Goal: Task Accomplishment & Management: Manage account settings

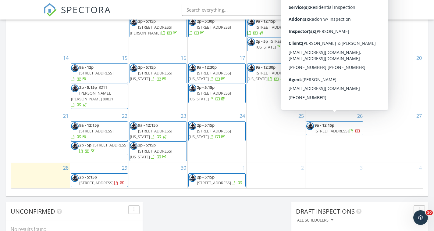
click at [328, 128] on span "11133 Lobo Peak Dr, Peyton 80831" at bounding box center [332, 130] width 34 height 5
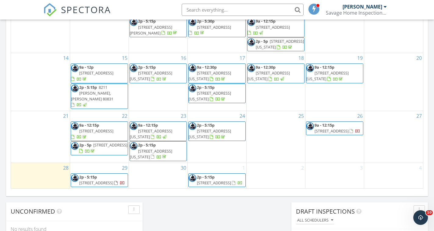
click at [328, 123] on div at bounding box center [217, 115] width 434 height 231
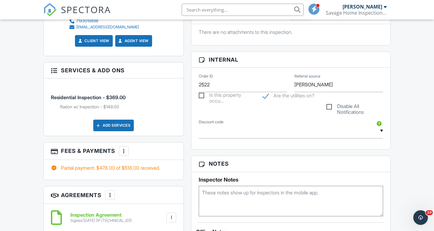
scroll to position [352, 0]
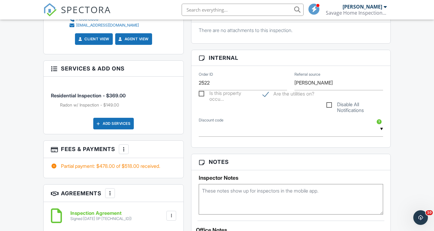
click at [123, 152] on div at bounding box center [124, 149] width 6 height 6
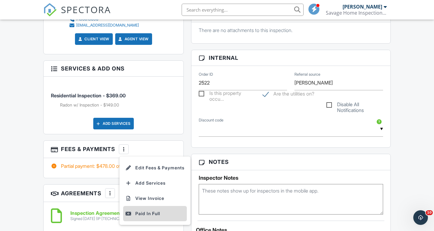
click at [145, 217] on div "Paid In Full" at bounding box center [155, 213] width 59 height 7
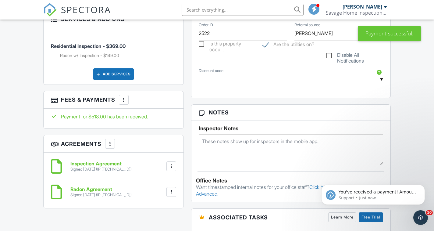
click at [123, 103] on div at bounding box center [124, 100] width 6 height 6
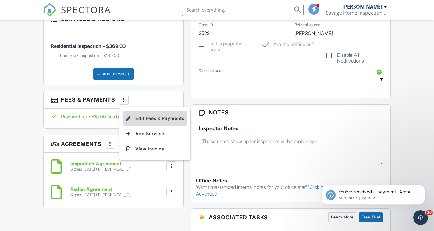
click at [144, 126] on li "Edit Fees & Payments" at bounding box center [155, 118] width 64 height 15
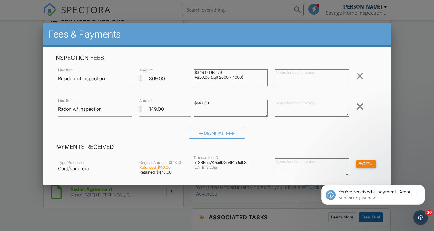
click at [32, 77] on div at bounding box center [217, 114] width 434 height 288
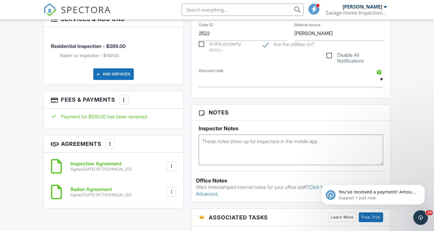
click at [39, 98] on div "Dashboard Inspections Payments Calendar Templates Contacts Metrics Automations …" at bounding box center [217, 173] width 434 height 1111
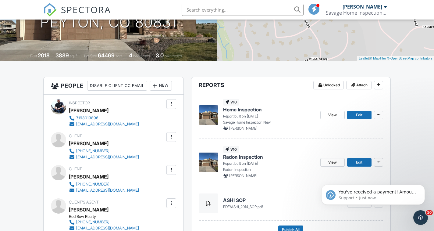
scroll to position [105, 0]
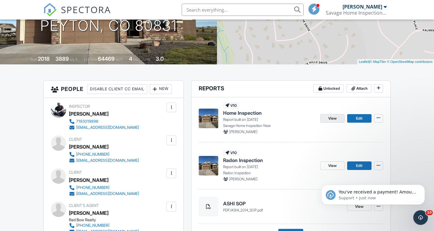
click at [335, 119] on span "View" at bounding box center [332, 118] width 9 height 6
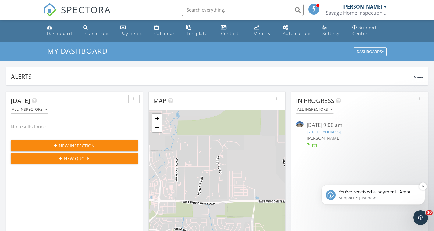
click at [383, 192] on span "You've received a payment! Amount $40.00 Fee $0.00 Net $40.00 Transaction # Ins…" at bounding box center [377, 200] width 77 height 23
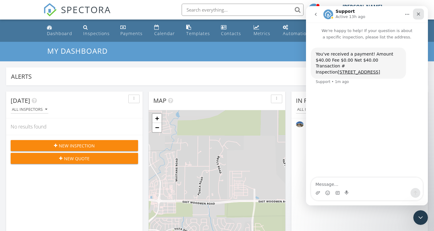
click at [418, 14] on icon "Close" at bounding box center [418, 13] width 3 height 3
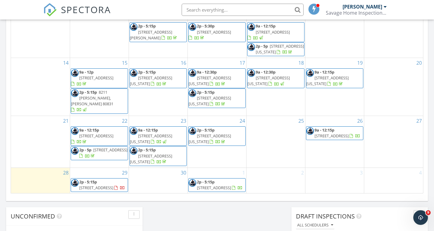
scroll to position [370, 0]
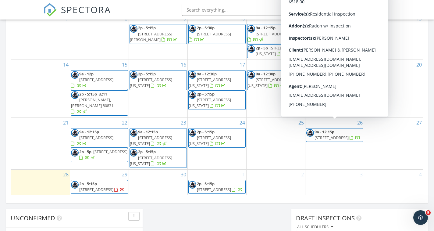
click at [338, 135] on span "11133 Lobo Peak Dr, Peyton 80831" at bounding box center [332, 137] width 34 height 5
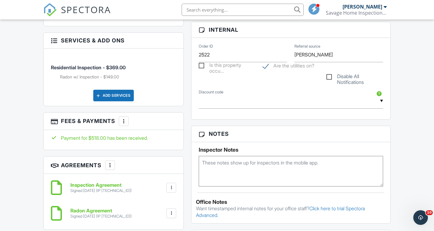
scroll to position [378, 0]
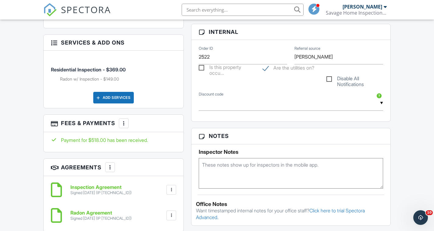
click at [124, 126] on div at bounding box center [124, 123] width 6 height 6
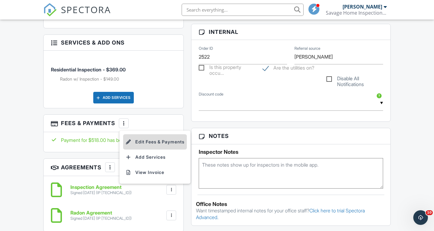
click at [147, 149] on li "Edit Fees & Payments" at bounding box center [155, 141] width 64 height 15
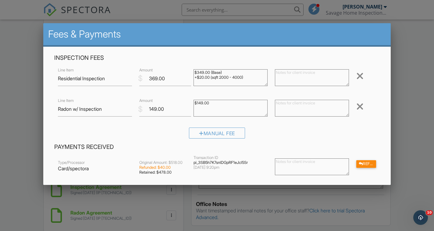
click at [18, 100] on div at bounding box center [217, 114] width 434 height 288
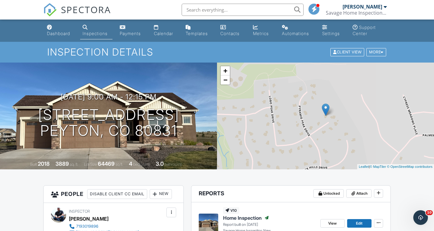
scroll to position [0, 0]
click at [62, 34] on div "Dashboard" at bounding box center [58, 33] width 23 height 5
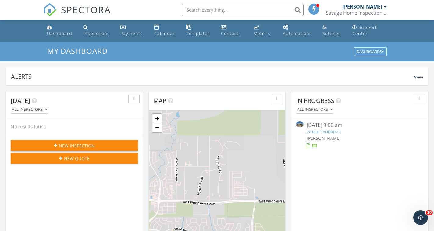
click at [322, 131] on link "[STREET_ADDRESS]" at bounding box center [324, 131] width 34 height 5
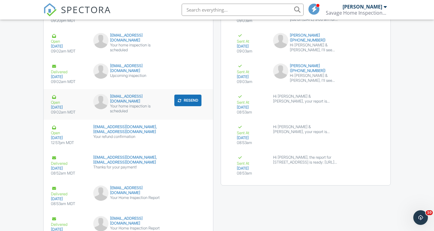
scroll to position [924, 0]
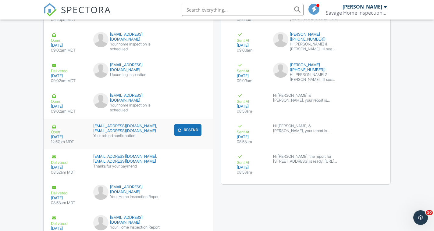
click at [55, 134] on div "Open" at bounding box center [68, 128] width 35 height 11
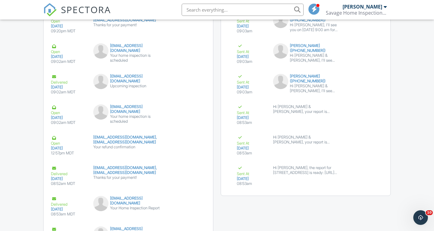
scroll to position [912, 0]
